Goal: Task Accomplishment & Management: Manage account settings

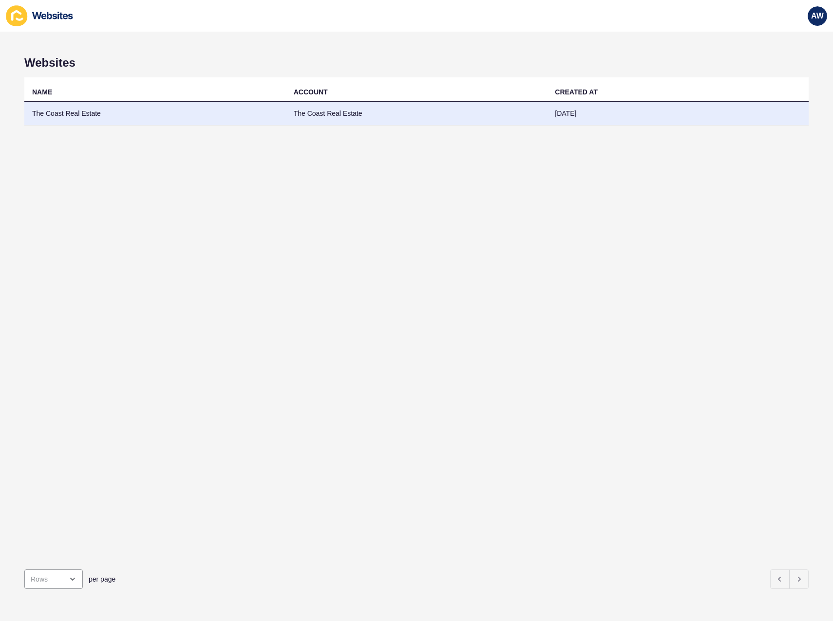
click at [102, 113] on td "The Coast Real Estate" at bounding box center [154, 114] width 261 height 24
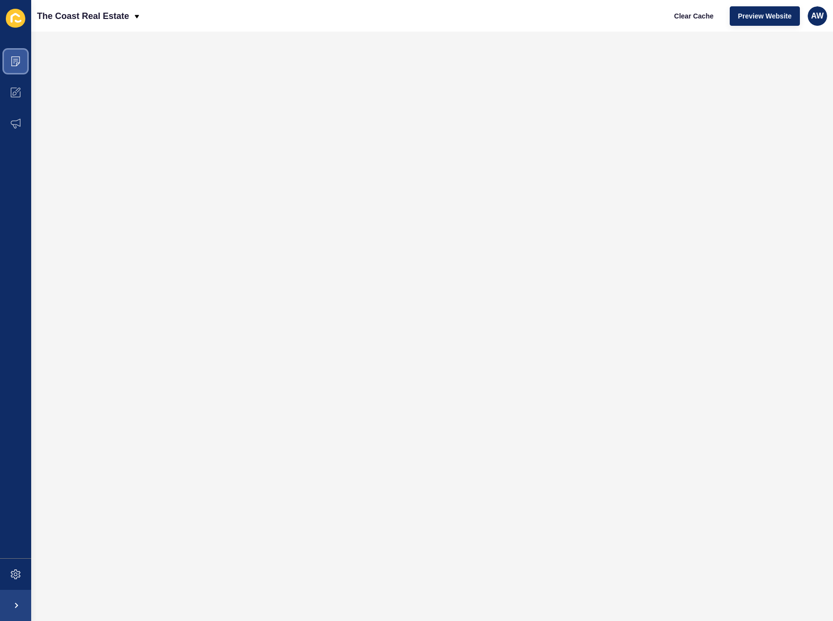
click at [22, 58] on span at bounding box center [15, 61] width 31 height 31
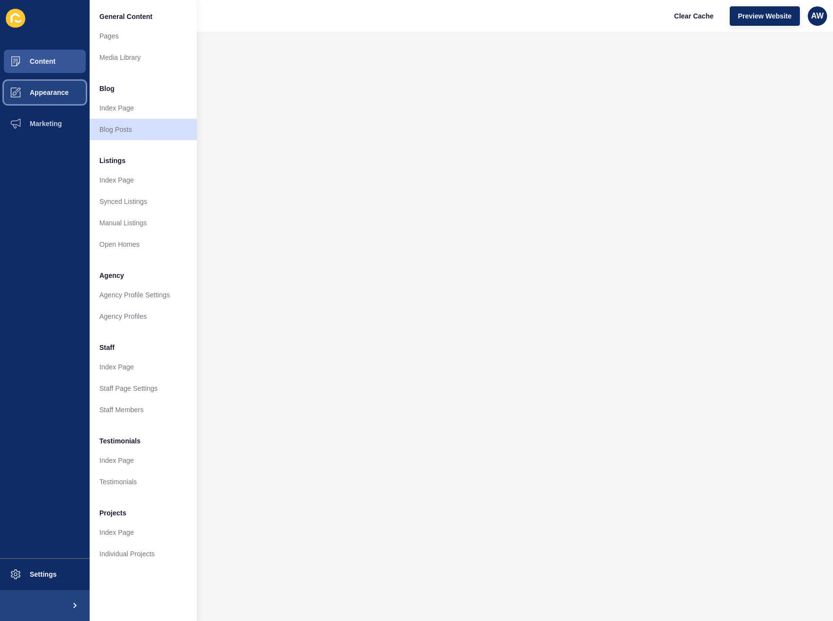
click at [57, 92] on span "Appearance" at bounding box center [34, 93] width 70 height 8
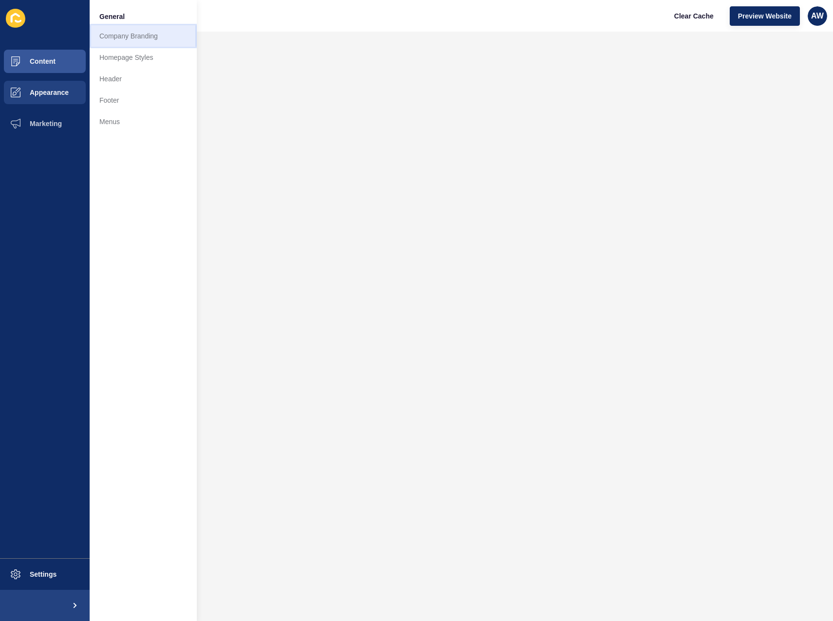
click at [121, 37] on link "Company Branding" at bounding box center [143, 35] width 107 height 21
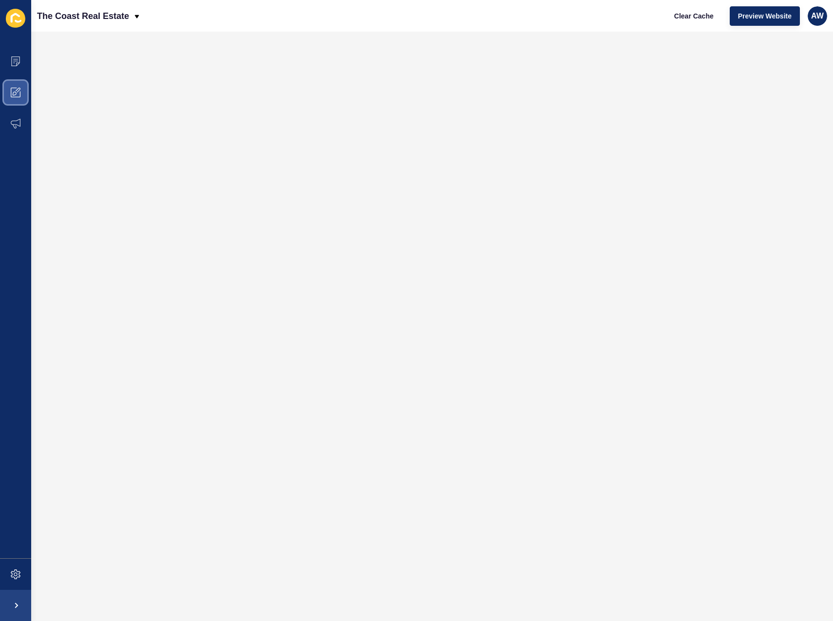
click at [16, 87] on span at bounding box center [15, 92] width 31 height 31
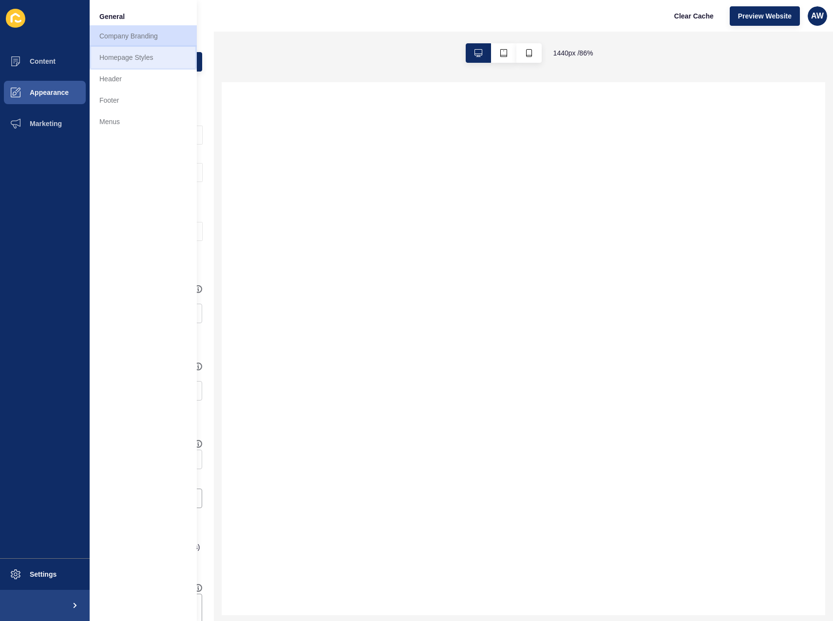
click at [133, 60] on link "Homepage Styles" at bounding box center [143, 57] width 107 height 21
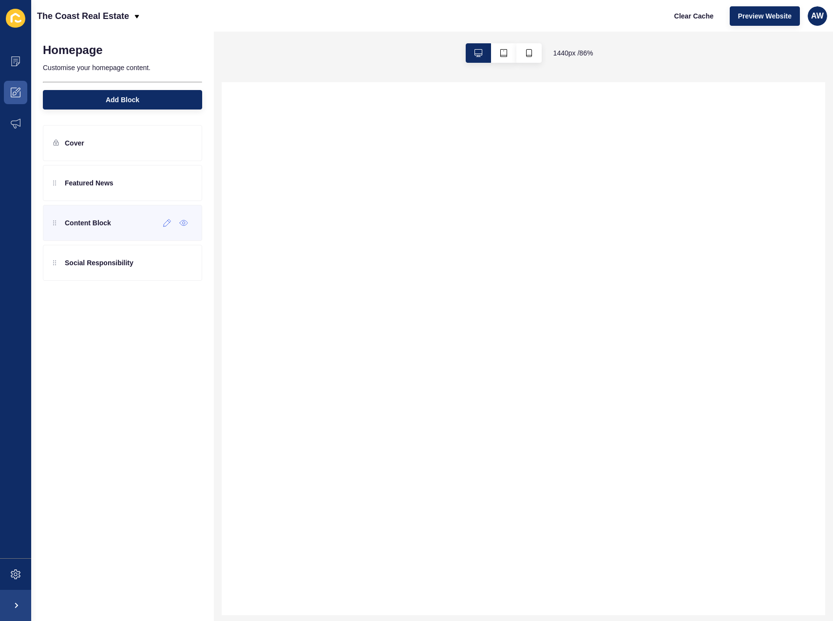
click at [97, 225] on p "Content Block" at bounding box center [88, 223] width 46 height 10
click at [166, 224] on icon at bounding box center [167, 223] width 8 height 8
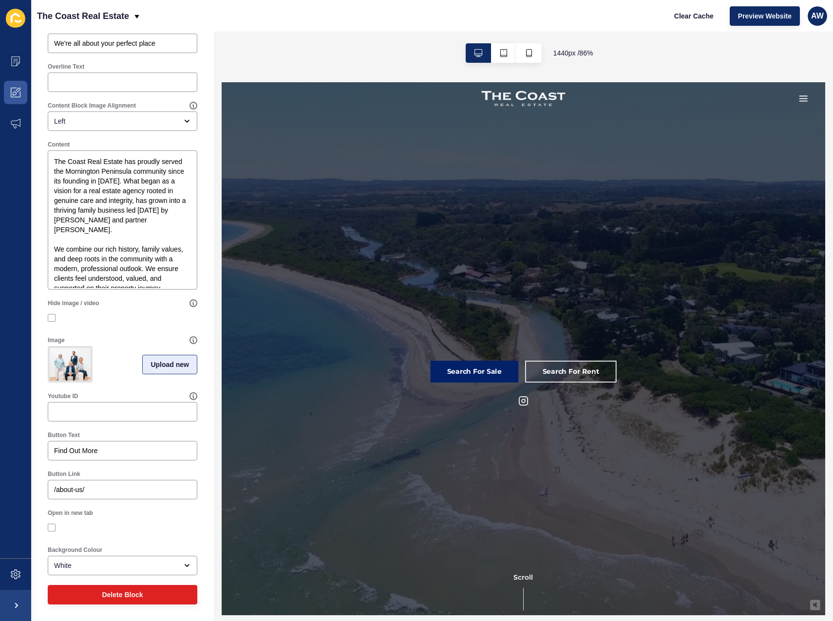
scroll to position [108, 0]
click at [177, 363] on span "Upload new" at bounding box center [169, 365] width 38 height 10
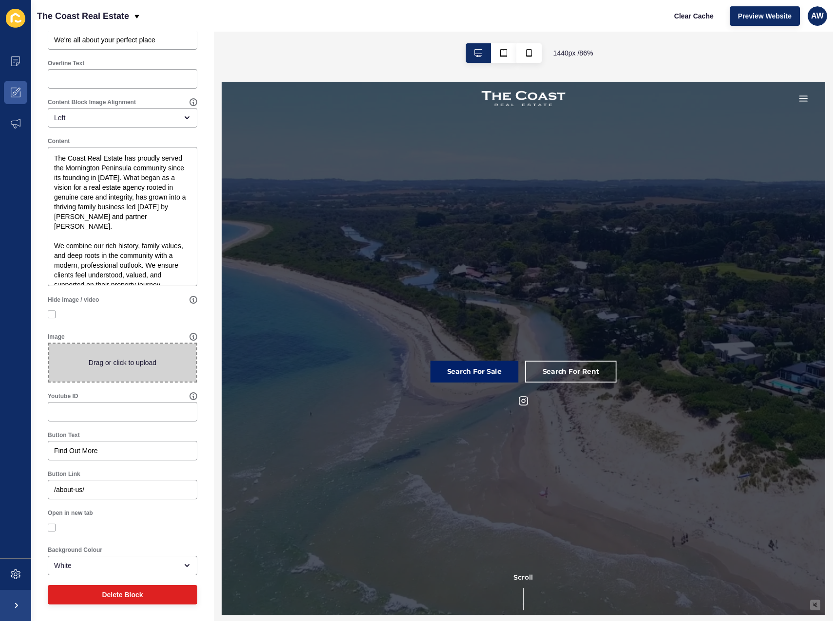
click at [149, 363] on span at bounding box center [123, 363] width 148 height 38
click at [49, 344] on input "Drag or click to upload" at bounding box center [49, 344] width 0 height 0
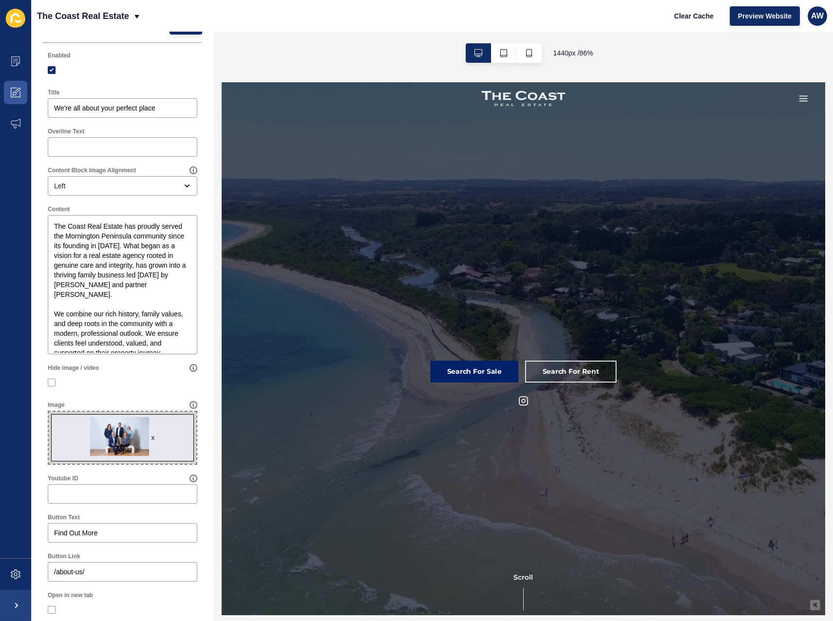
scroll to position [0, 0]
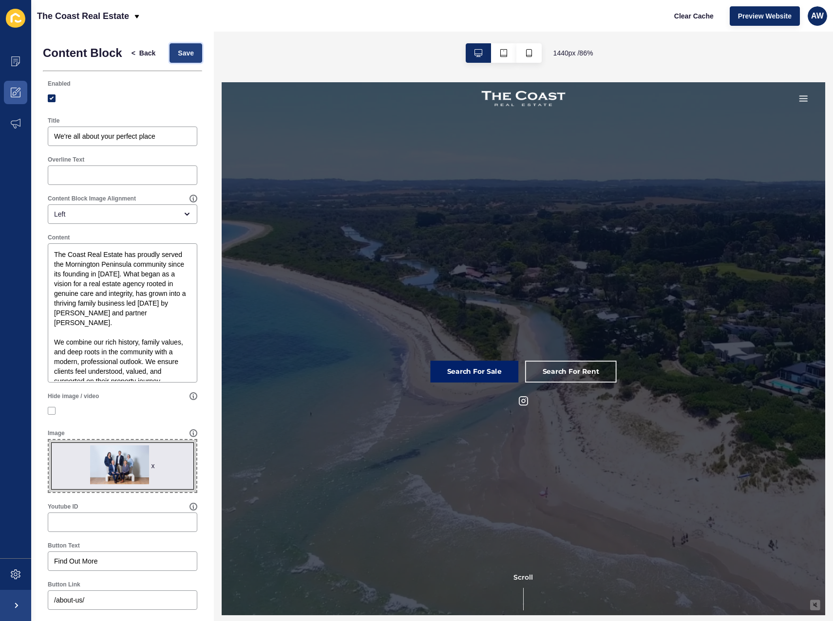
click at [182, 57] on span "Save" at bounding box center [186, 53] width 16 height 10
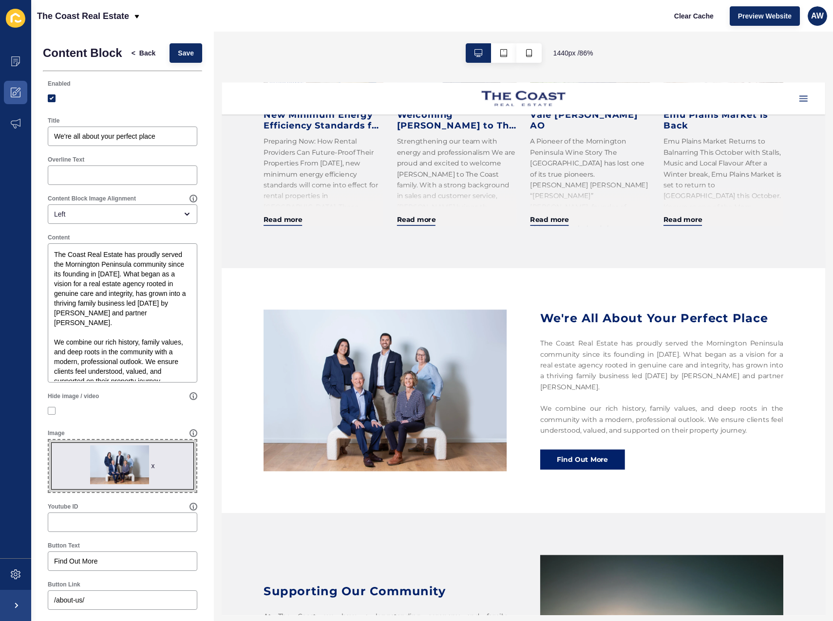
scroll to position [876, 0]
